Goal: Task Accomplishment & Management: Complete application form

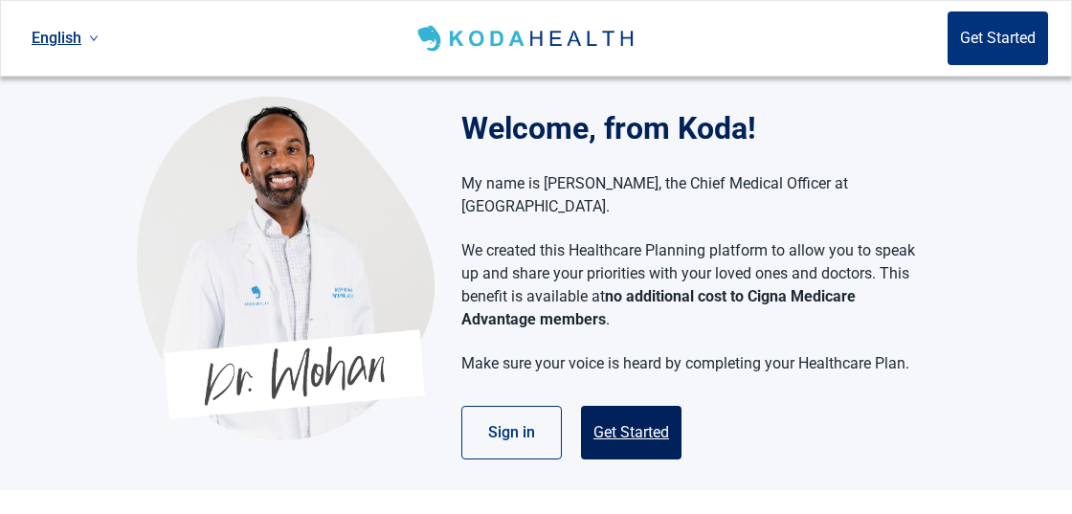
click at [632, 410] on button "Get Started" at bounding box center [631, 433] width 101 height 54
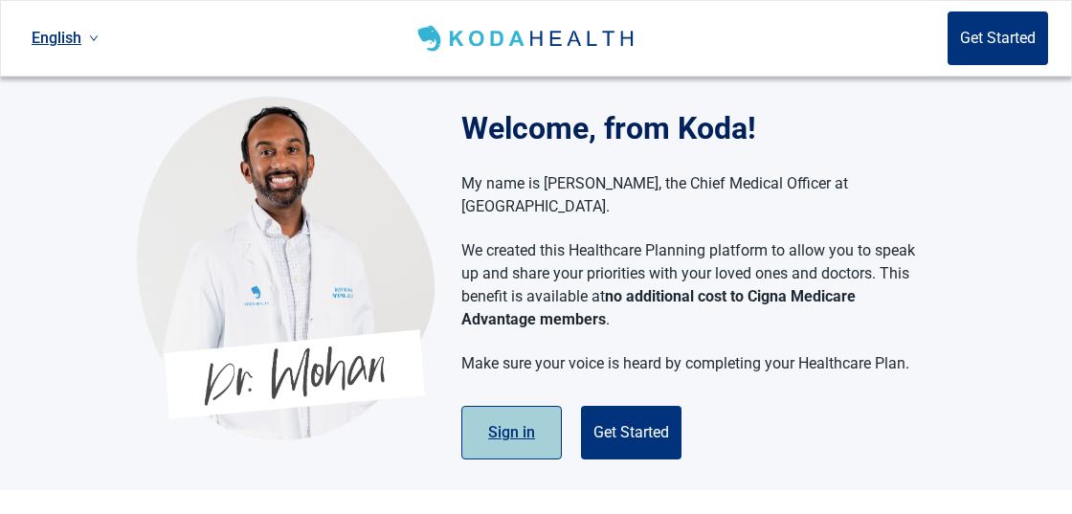
click at [525, 406] on button "Sign in" at bounding box center [511, 433] width 101 height 54
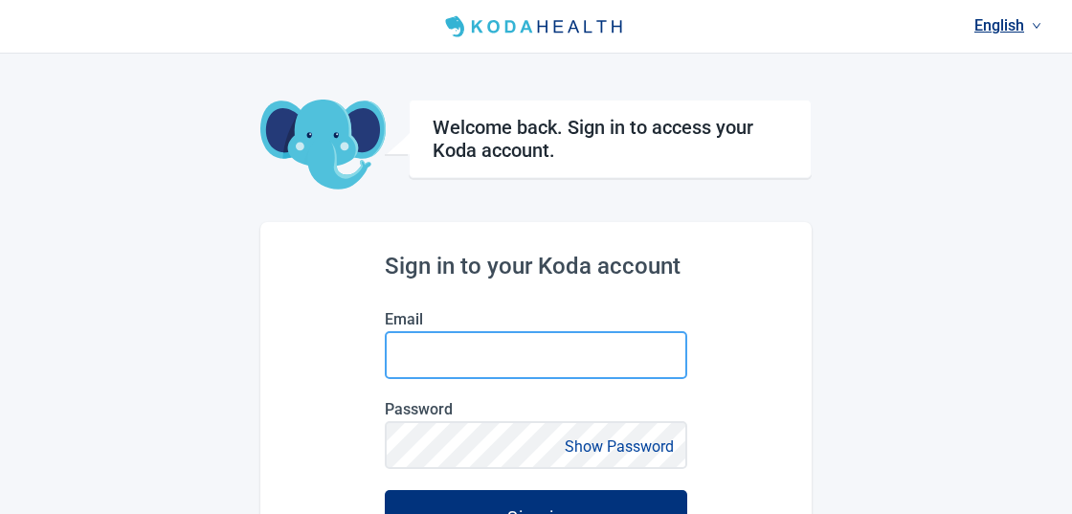
click at [514, 356] on input "Email" at bounding box center [536, 355] width 303 height 48
click at [578, 364] on input "[EMAIL_ADDRESS][DOMAIN_NAME]" at bounding box center [536, 355] width 303 height 48
type input "d"
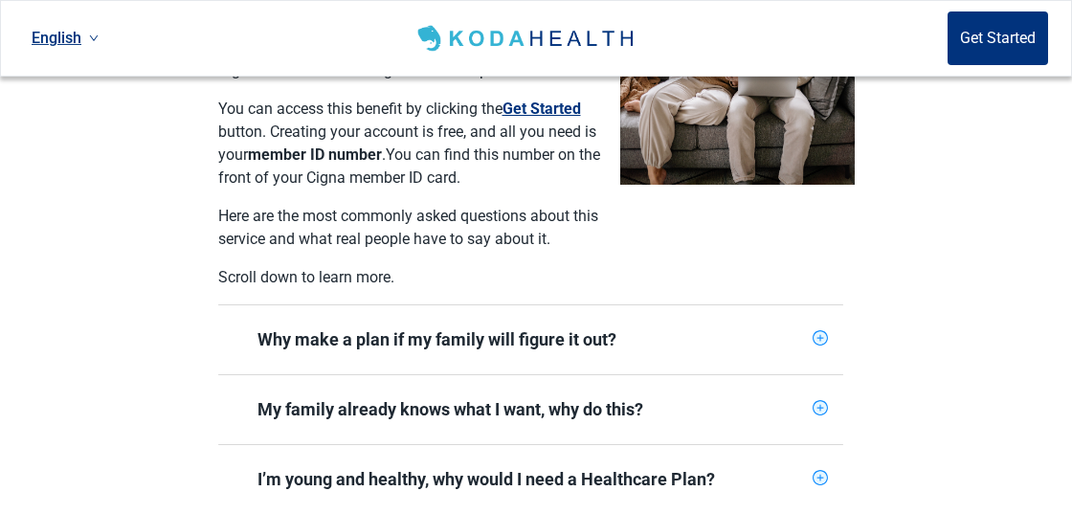
scroll to position [573, 0]
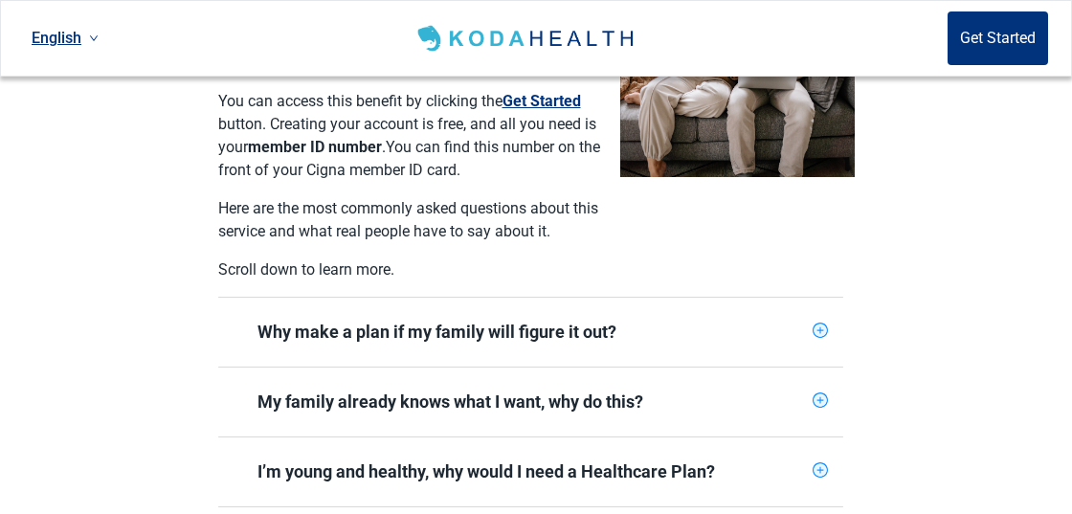
click at [819, 325] on icon "plus-circle" at bounding box center [820, 331] width 12 height 12
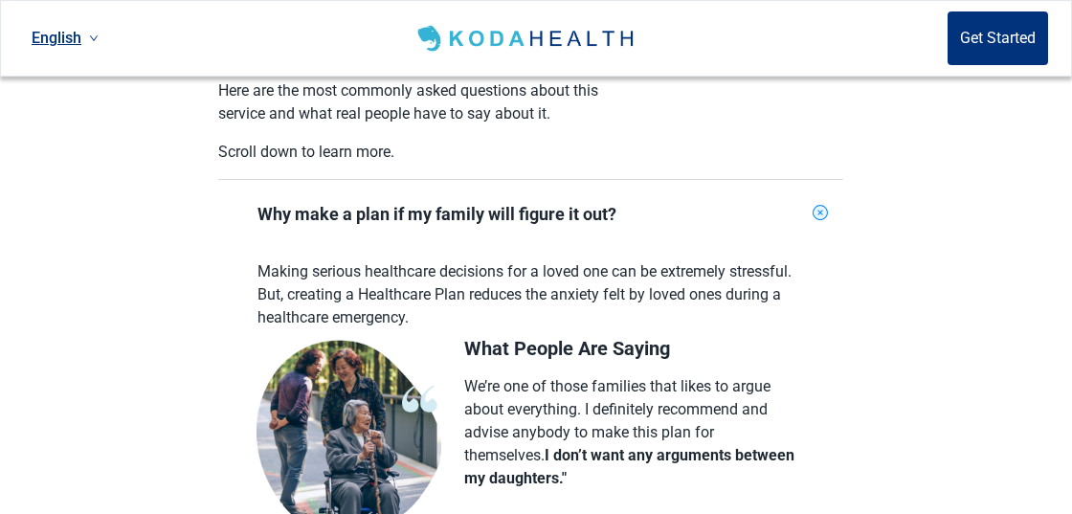
scroll to position [700, 0]
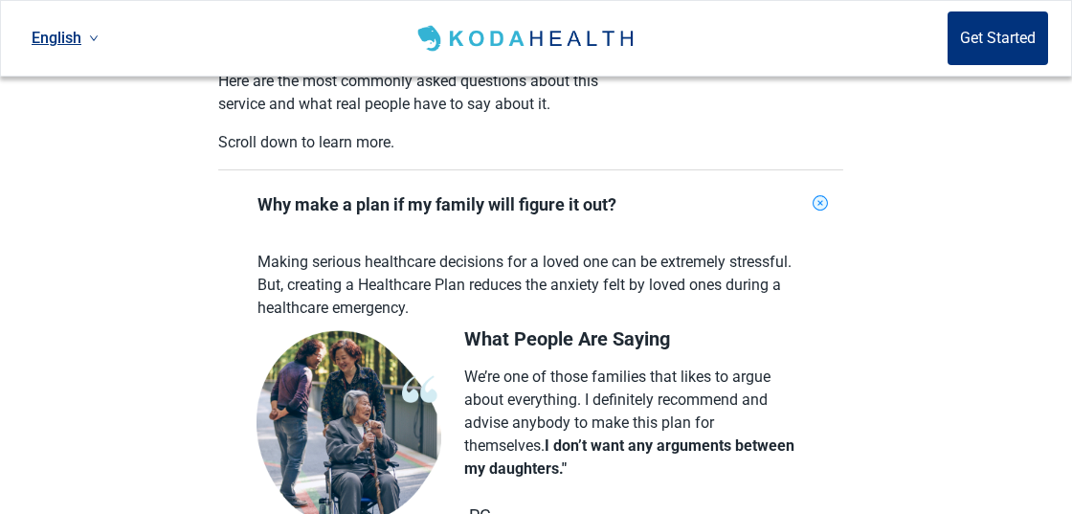
click at [820, 194] on icon "plus-circle" at bounding box center [820, 203] width 18 height 18
